Goal: Task Accomplishment & Management: Use online tool/utility

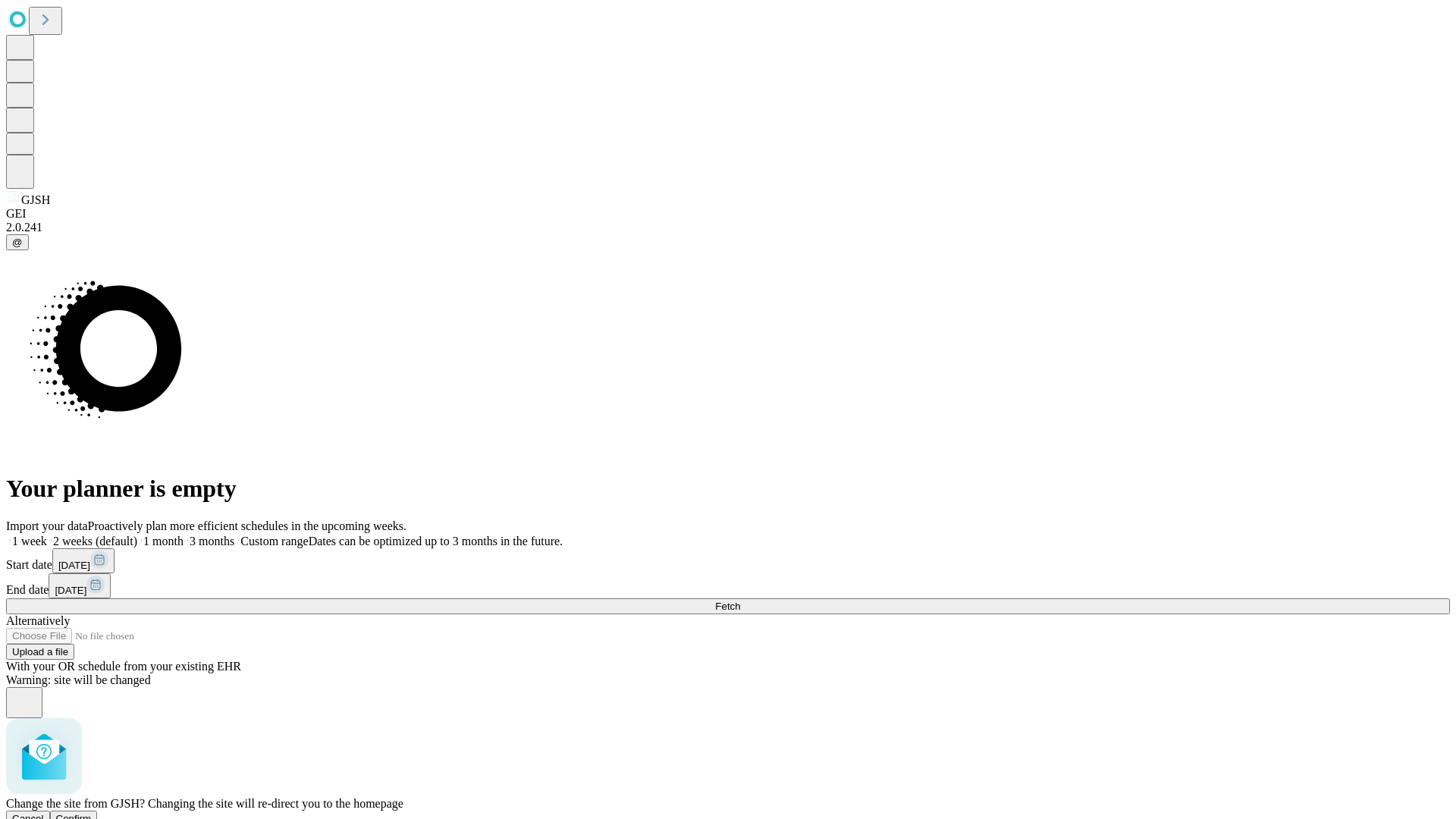
click at [91, 812] on span "Confirm" at bounding box center [73, 818] width 36 height 12
click at [184, 534] on label "1 month" at bounding box center [161, 540] width 46 height 13
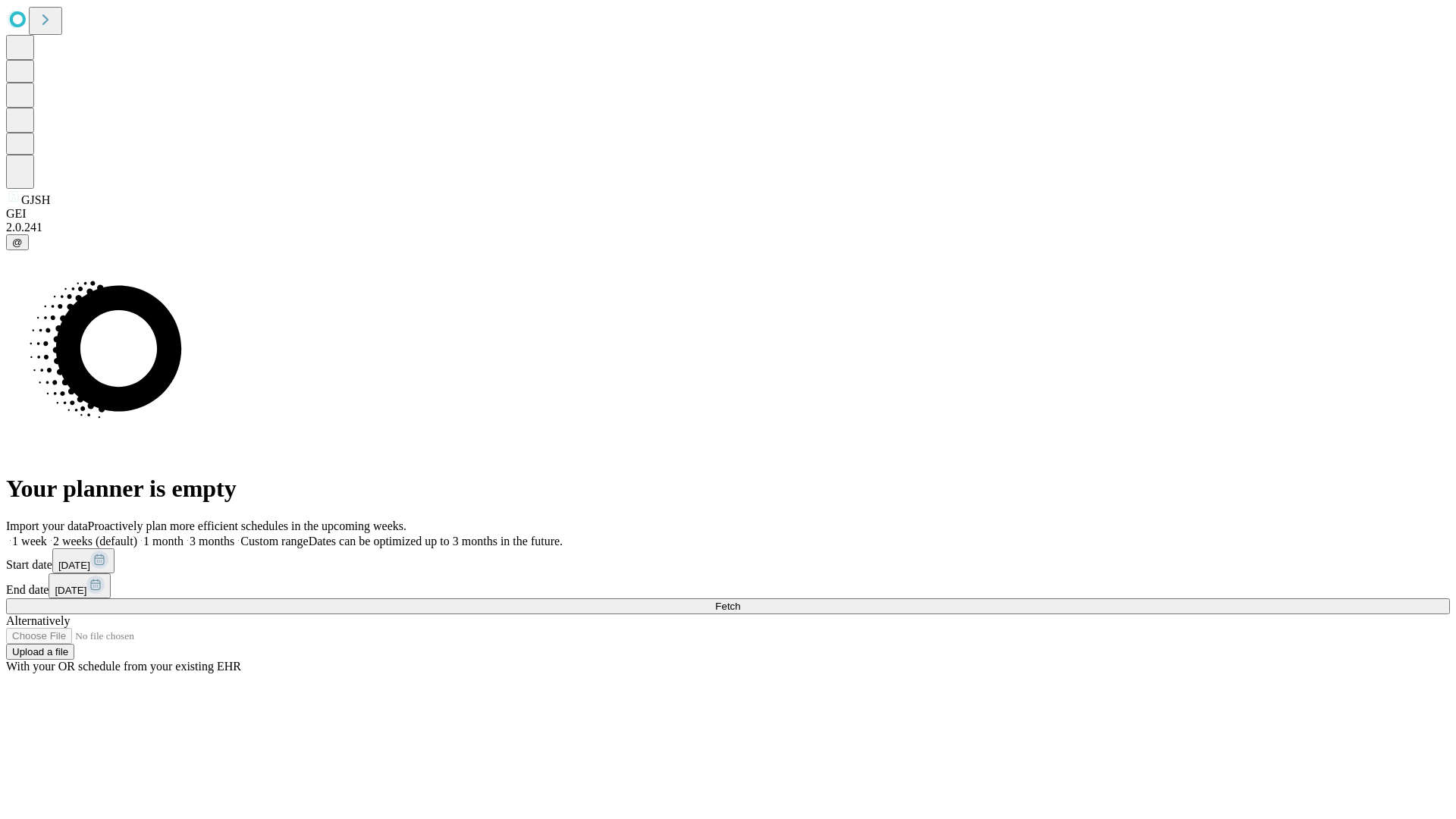
click at [741, 601] on span "Fetch" at bounding box center [728, 606] width 25 height 12
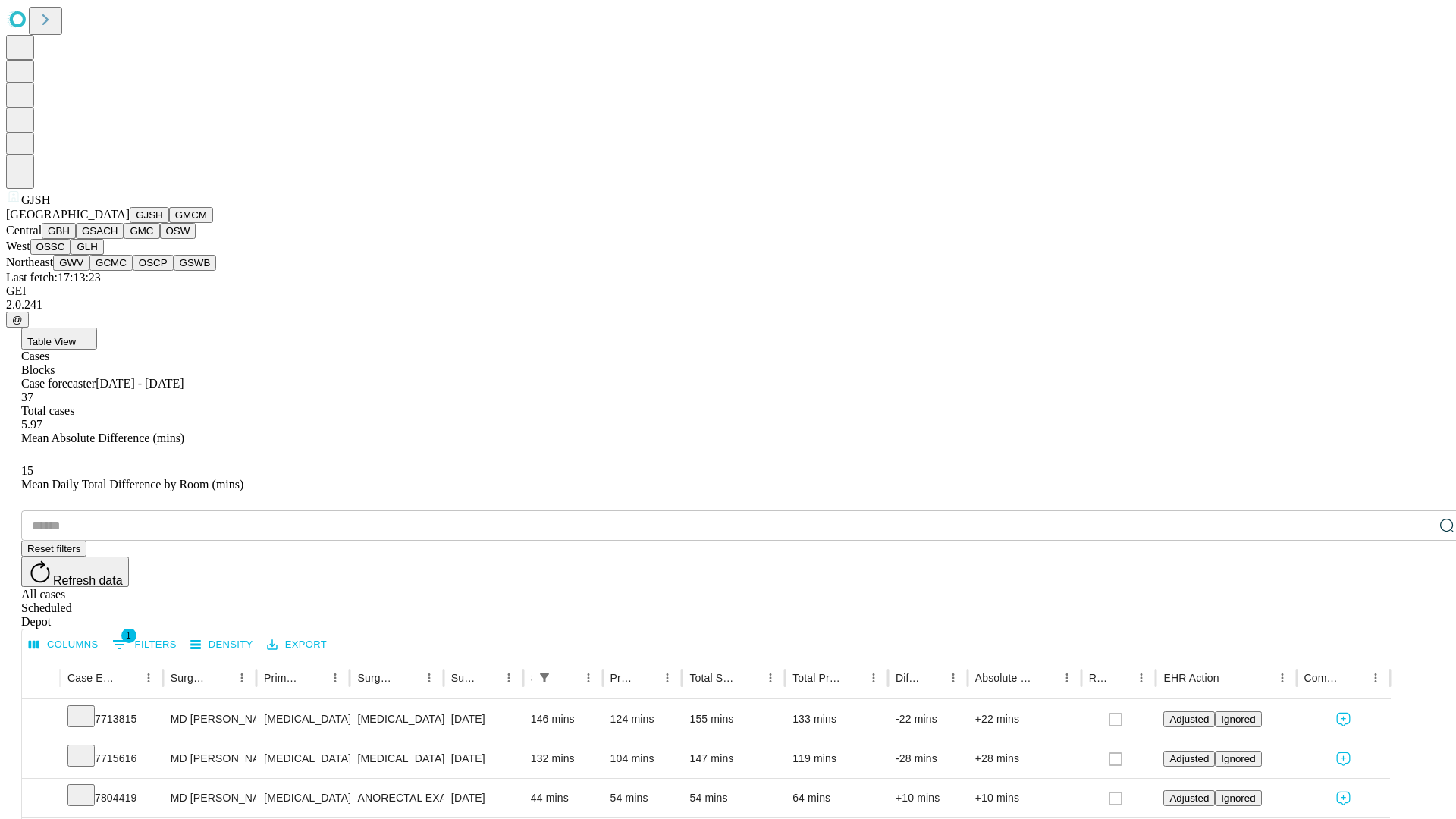
click at [169, 223] on button "GMCM" at bounding box center [192, 215] width 44 height 16
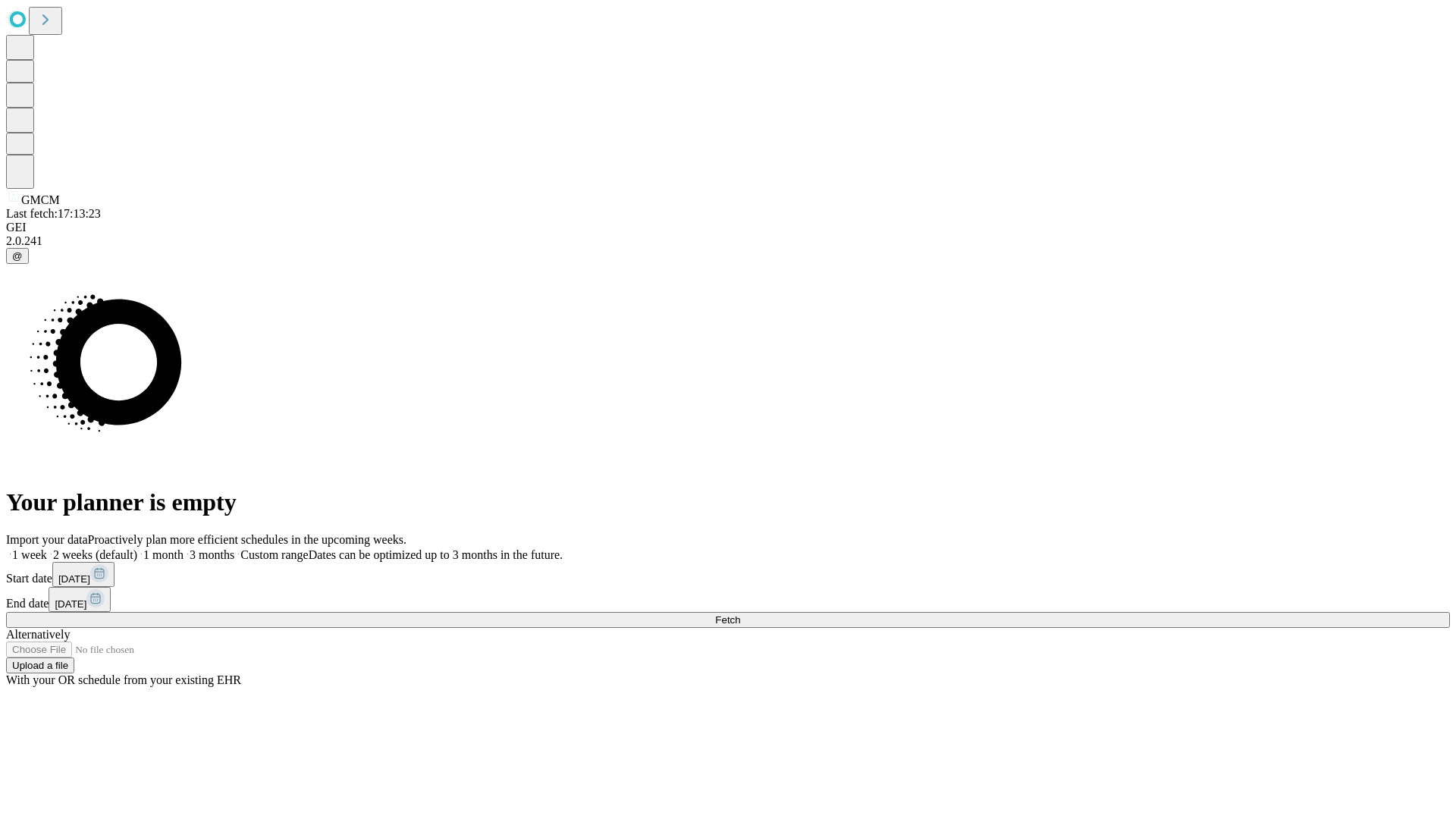
click at [184, 548] on label "1 month" at bounding box center [161, 553] width 46 height 13
click at [741, 614] on span "Fetch" at bounding box center [728, 620] width 25 height 12
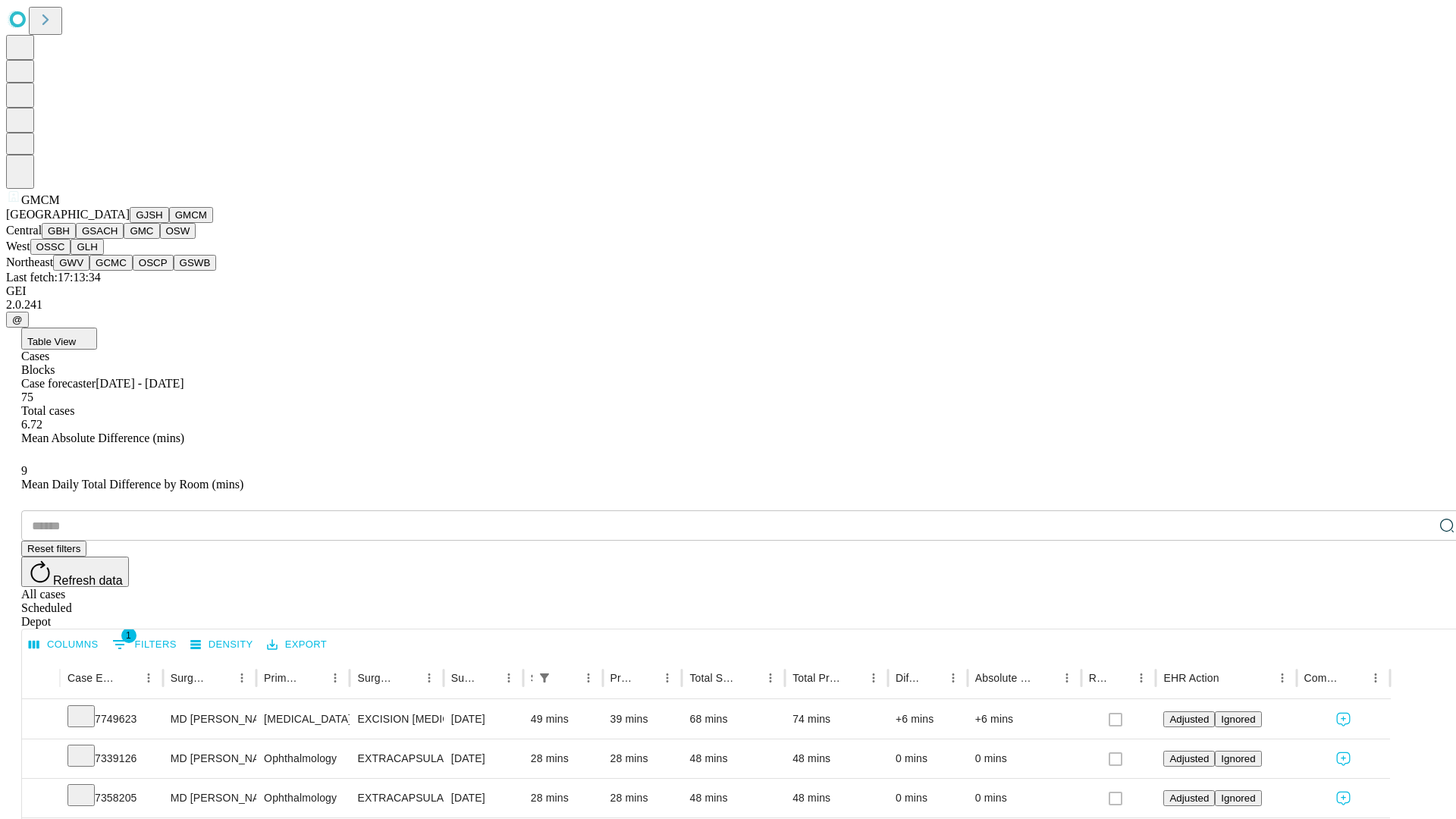
click at [76, 239] on button "GBH" at bounding box center [58, 231] width 34 height 16
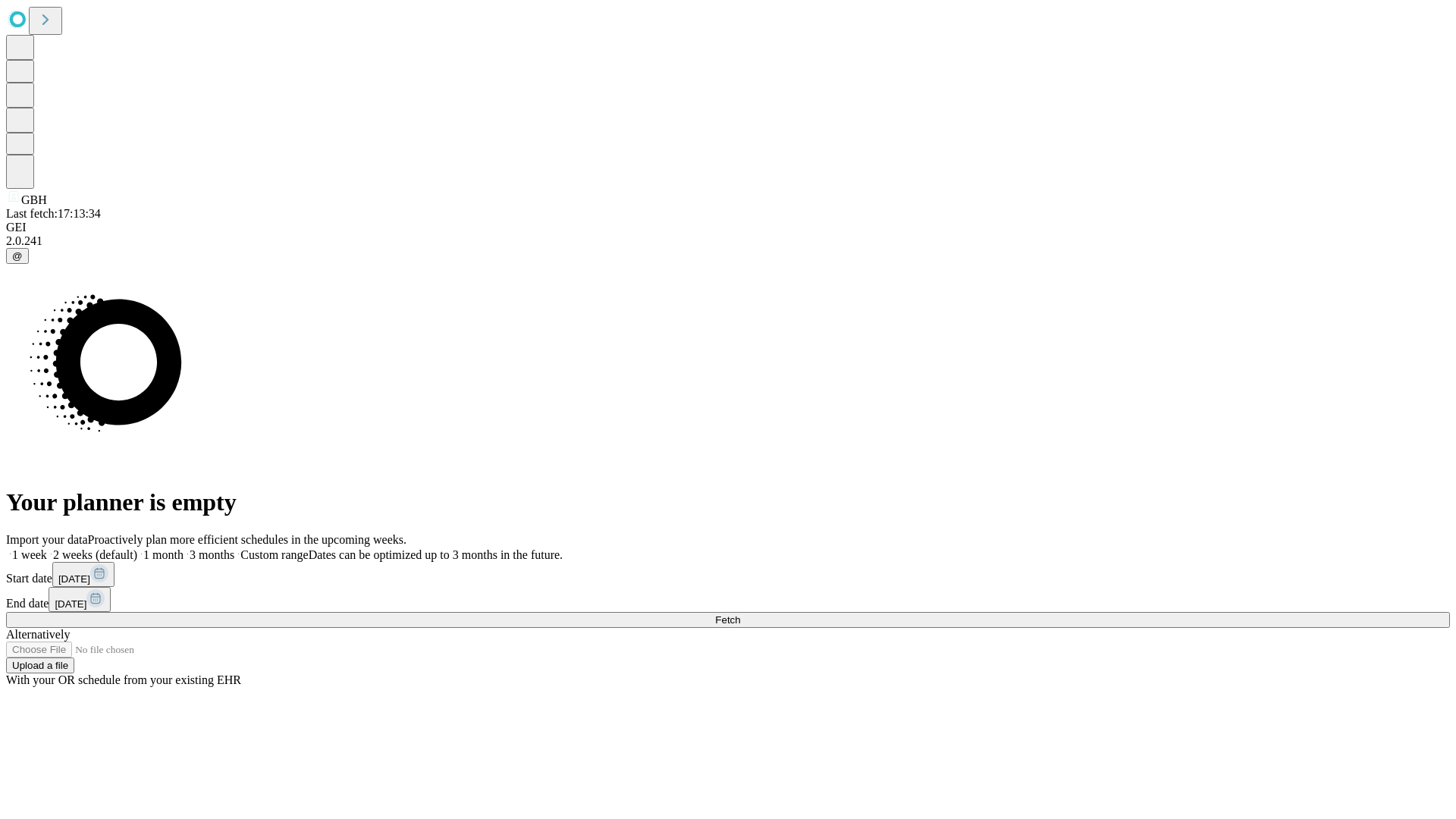
click at [184, 548] on label "1 month" at bounding box center [161, 553] width 46 height 13
click at [741, 614] on span "Fetch" at bounding box center [728, 620] width 25 height 12
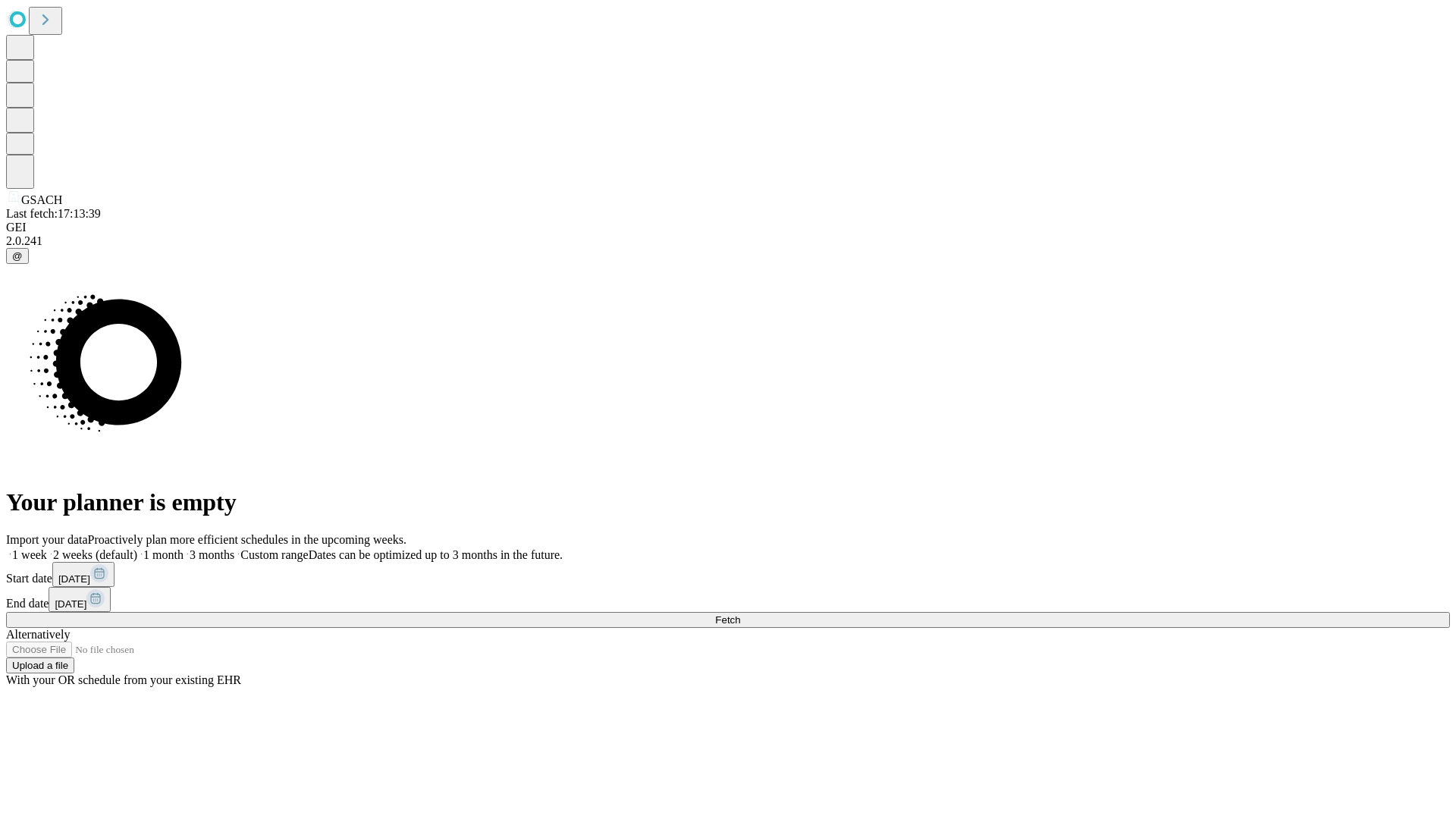
click at [184, 548] on label "1 month" at bounding box center [161, 553] width 46 height 13
click at [741, 614] on span "Fetch" at bounding box center [728, 620] width 25 height 12
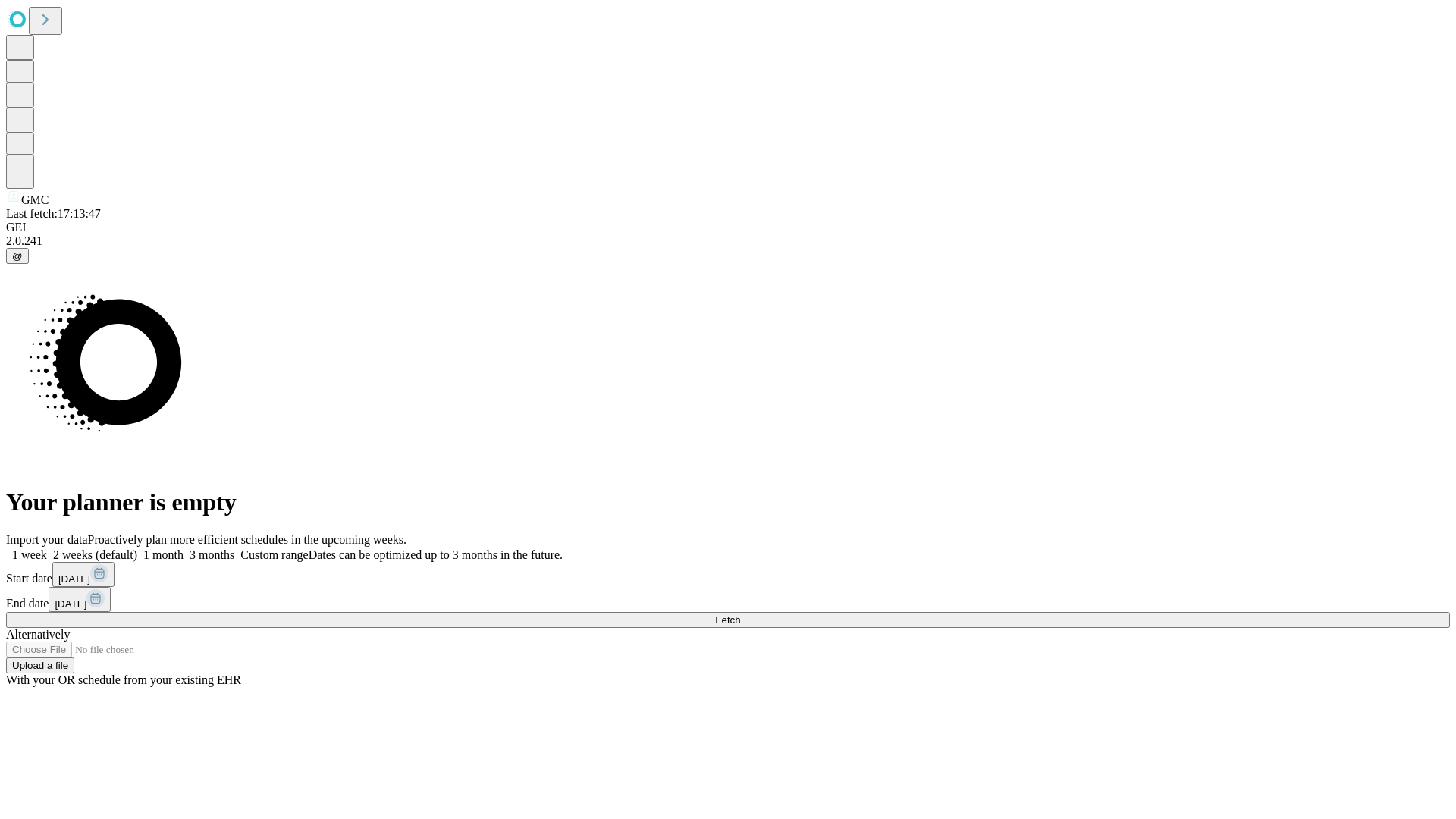
click at [184, 548] on label "1 month" at bounding box center [161, 553] width 46 height 13
click at [741, 614] on span "Fetch" at bounding box center [728, 620] width 25 height 12
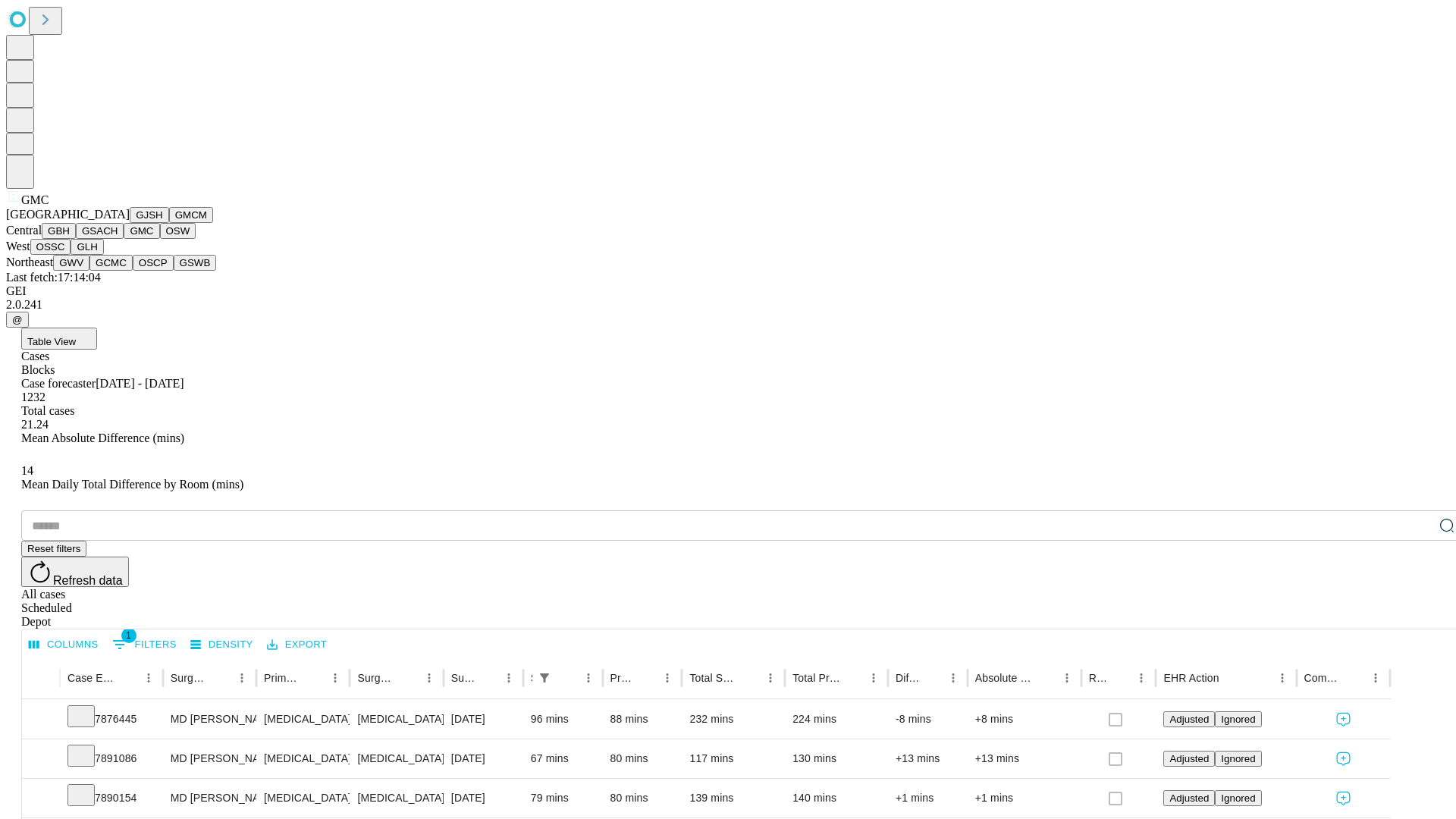
click at [160, 239] on button "OSW" at bounding box center [178, 231] width 37 height 16
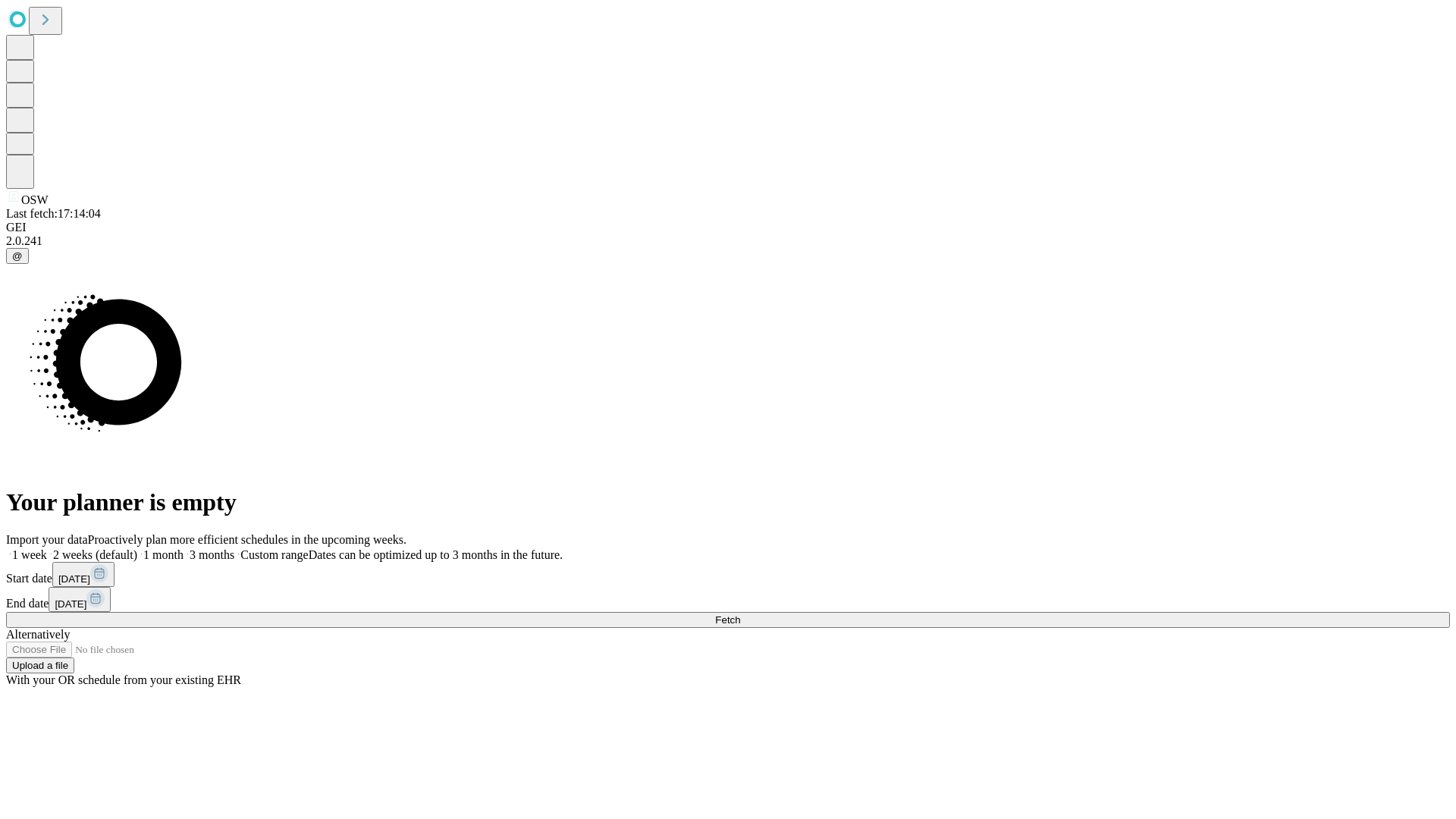
click at [184, 548] on label "1 month" at bounding box center [161, 553] width 46 height 13
click at [741, 614] on span "Fetch" at bounding box center [728, 620] width 25 height 12
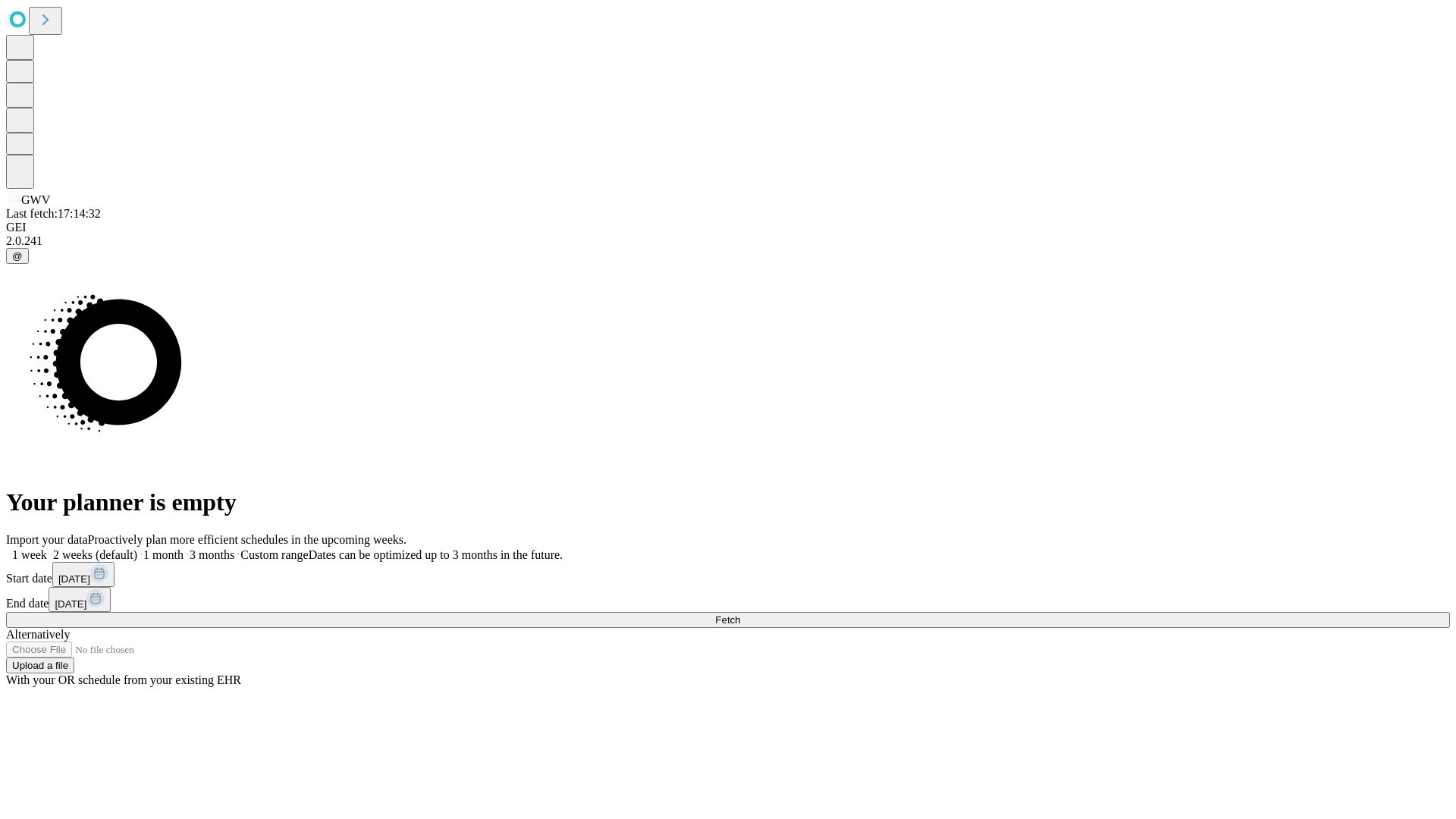
click at [184, 548] on label "1 month" at bounding box center [161, 553] width 46 height 13
click at [741, 614] on span "Fetch" at bounding box center [728, 620] width 25 height 12
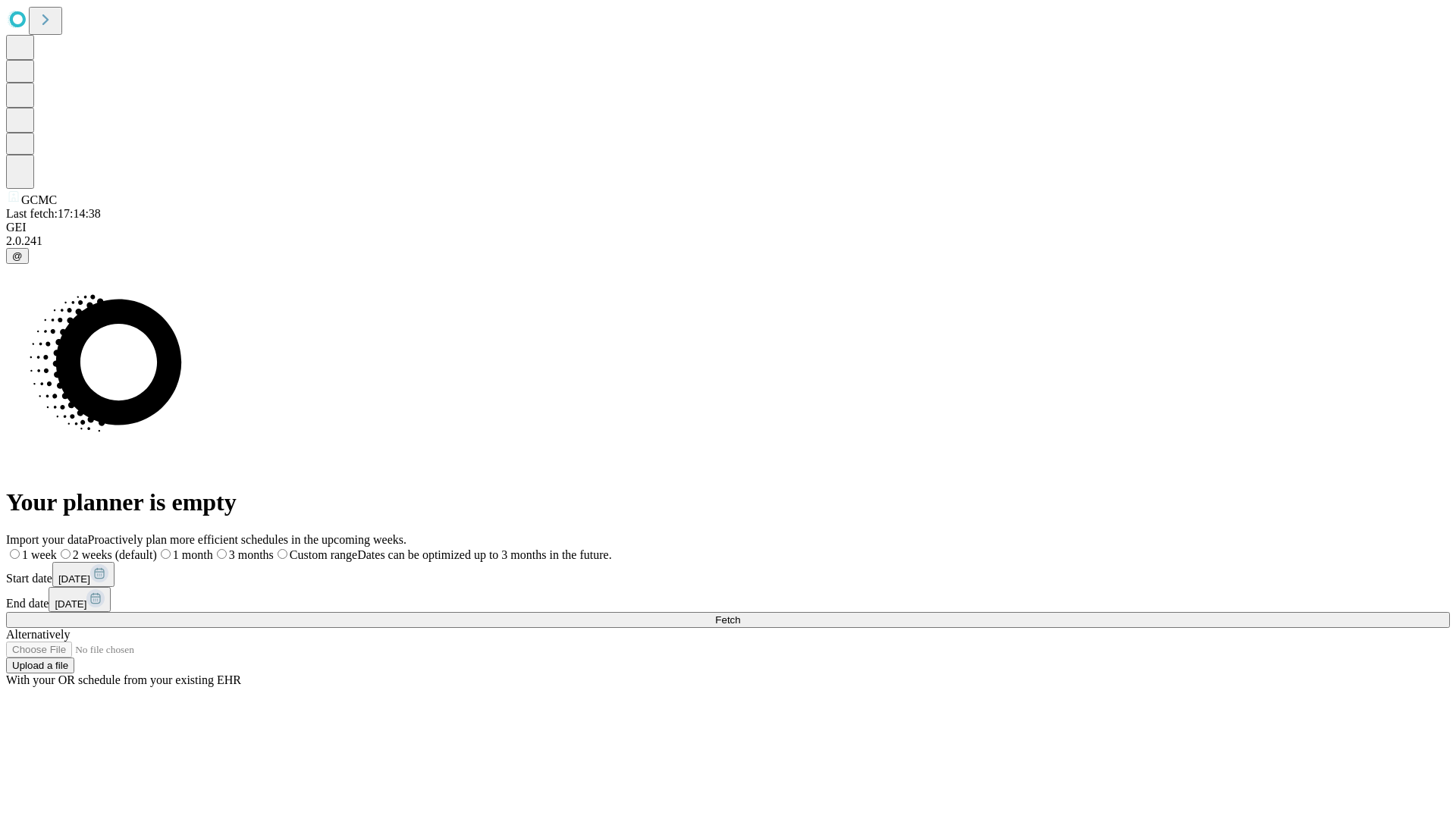
click at [213, 548] on label "1 month" at bounding box center [185, 553] width 56 height 13
click at [741, 614] on span "Fetch" at bounding box center [728, 620] width 25 height 12
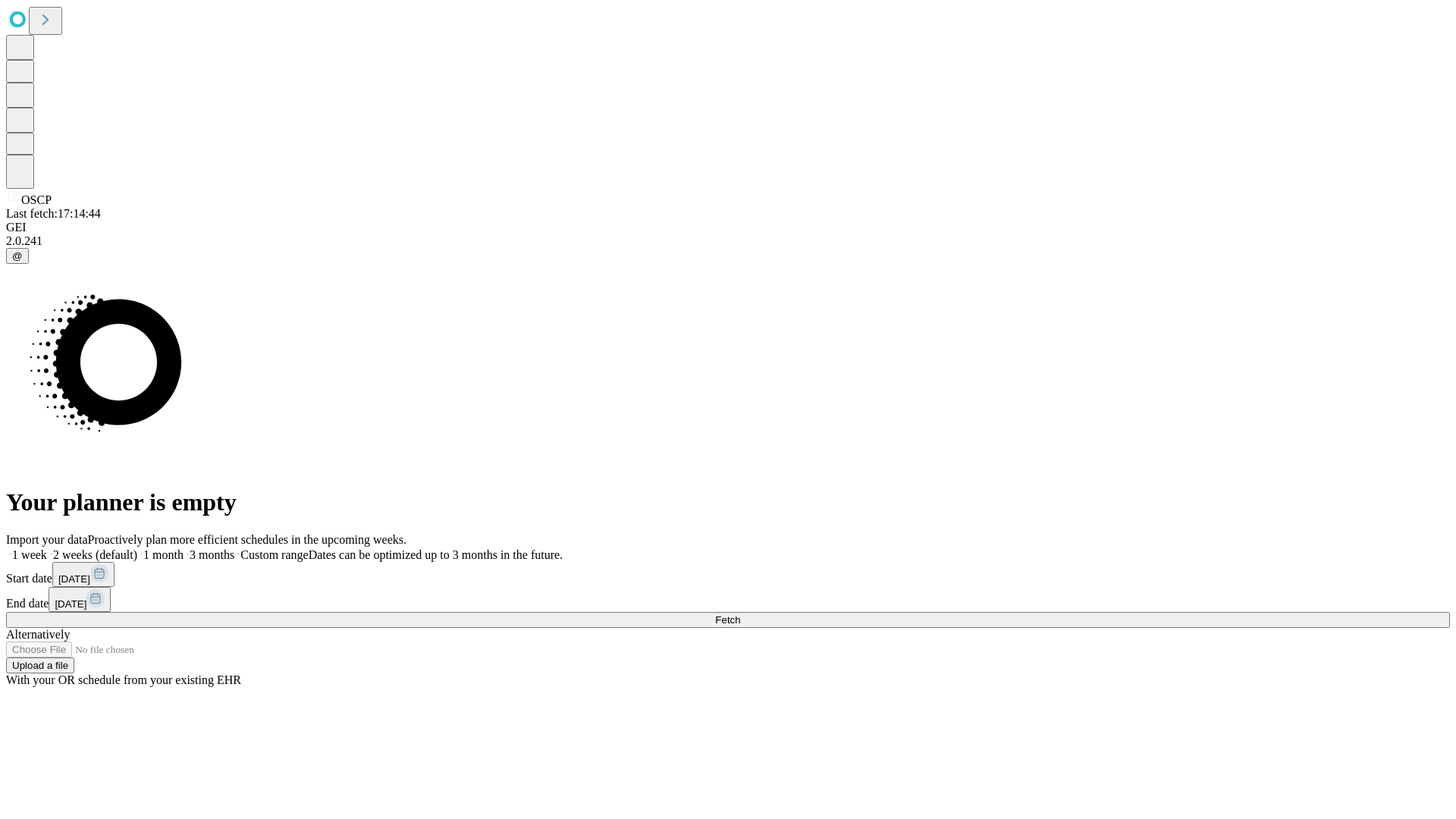
click at [741, 614] on span "Fetch" at bounding box center [728, 620] width 25 height 12
